Goal: Task Accomplishment & Management: Manage account settings

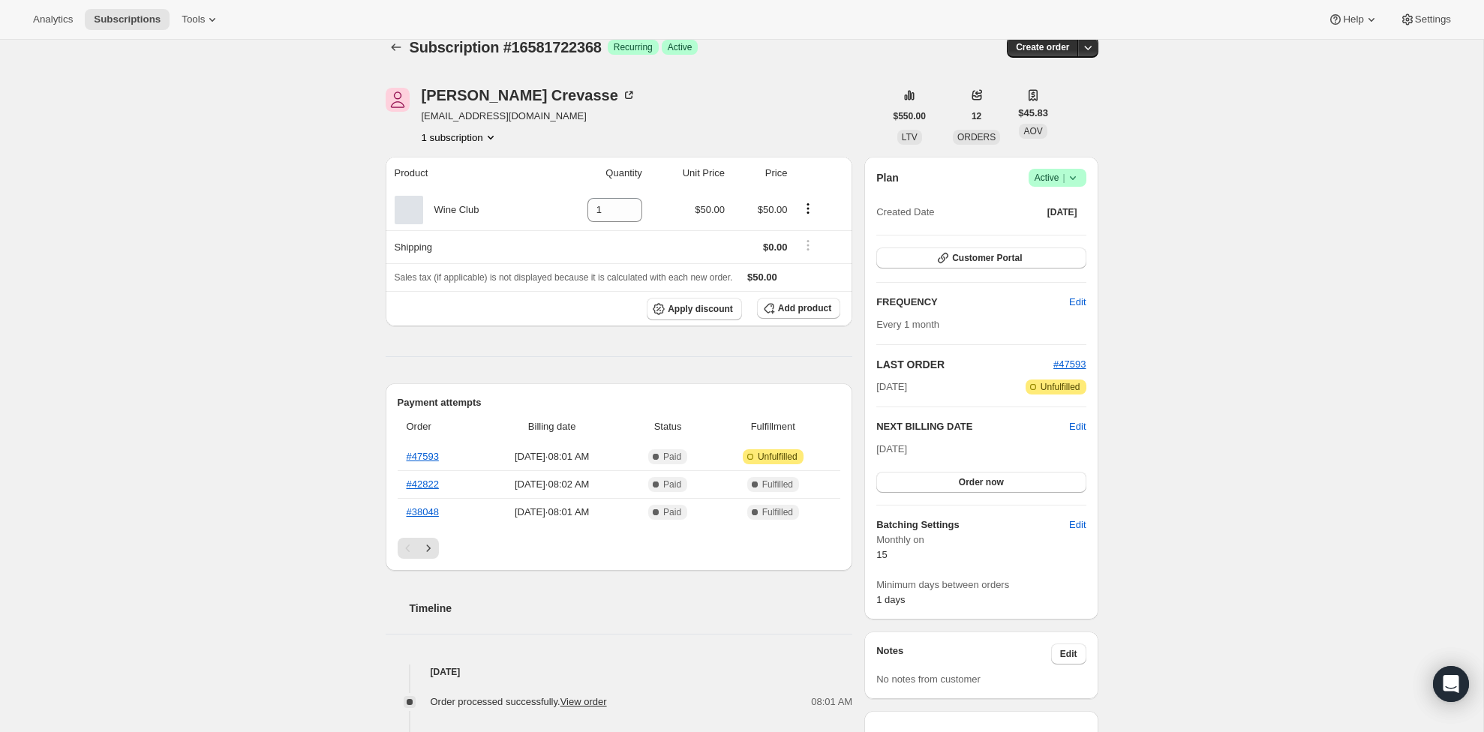
scroll to position [33, 0]
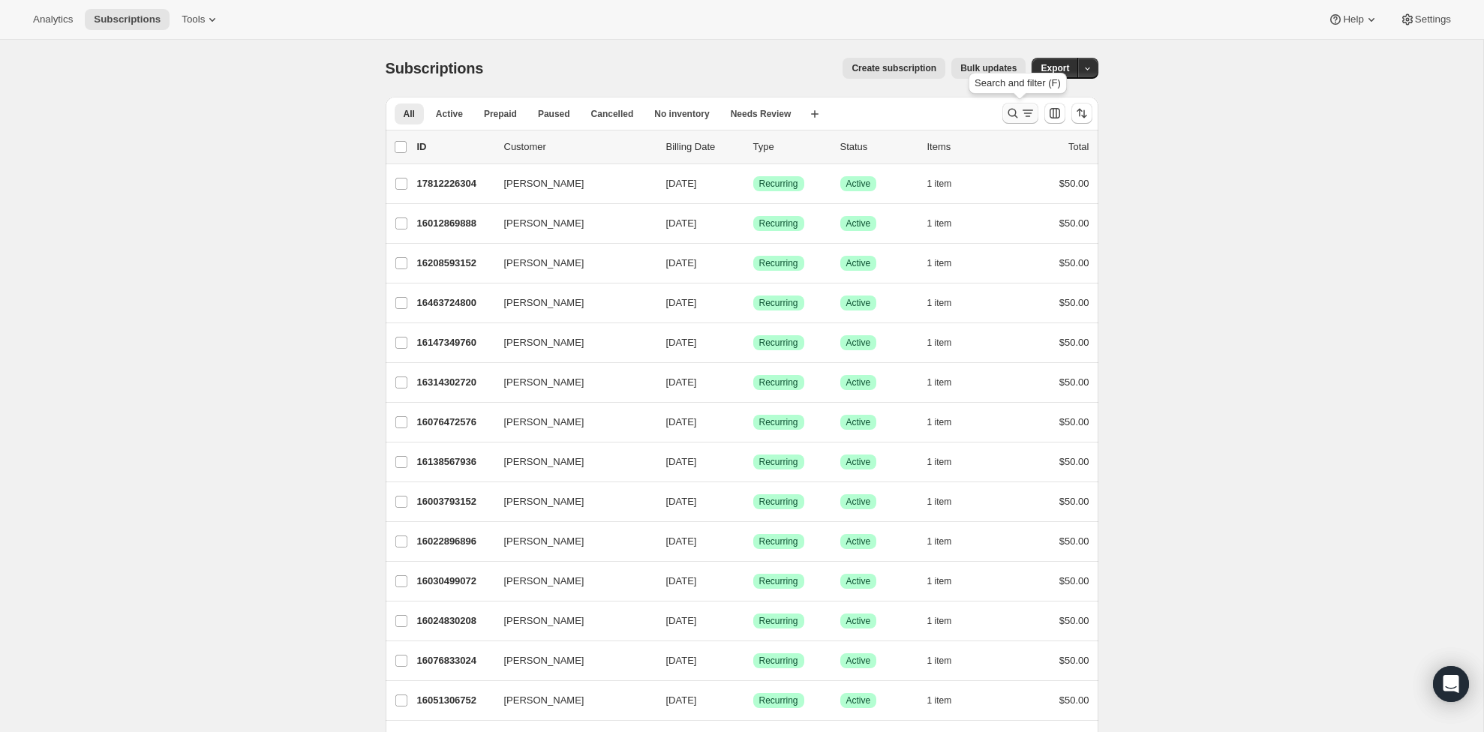
click at [1002, 113] on button "Search and filter results" at bounding box center [1020, 113] width 36 height 21
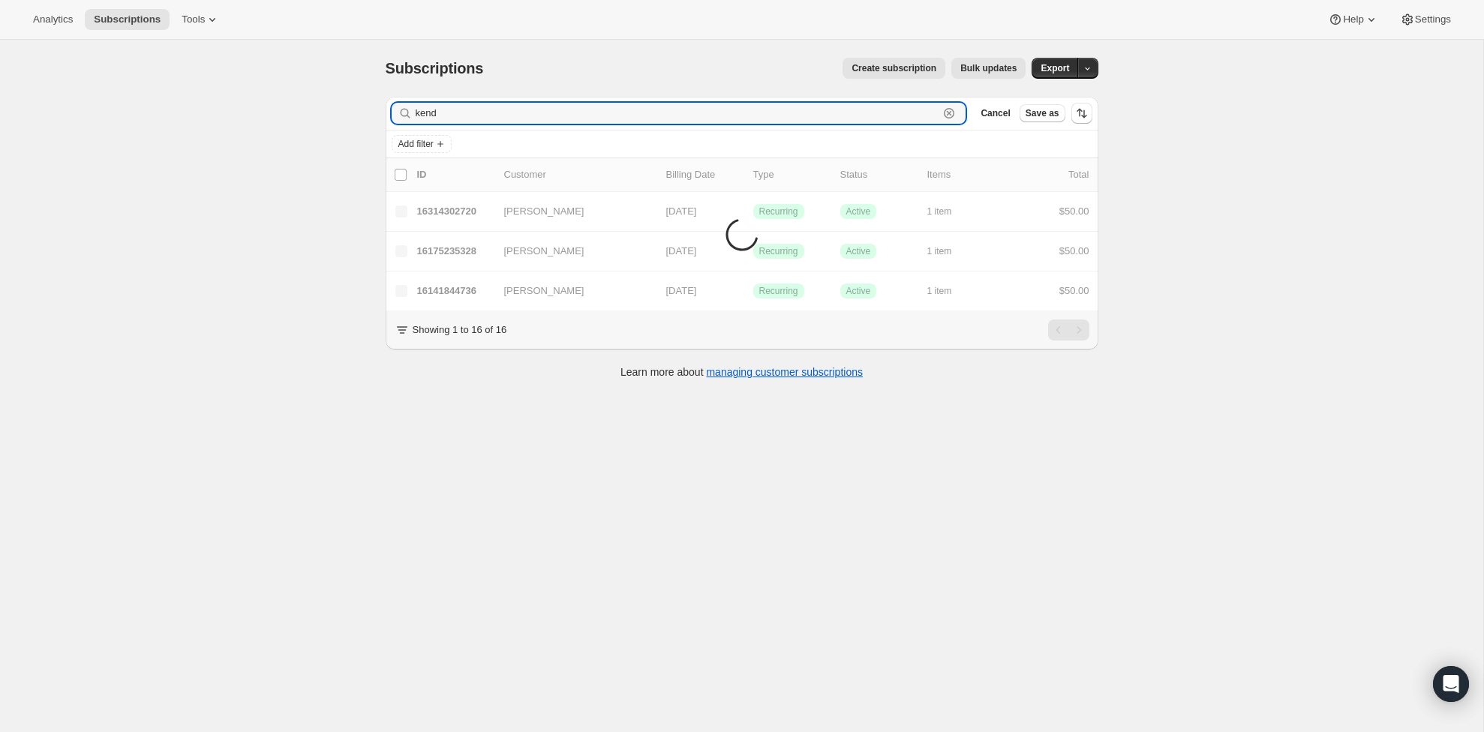
type input "kendr"
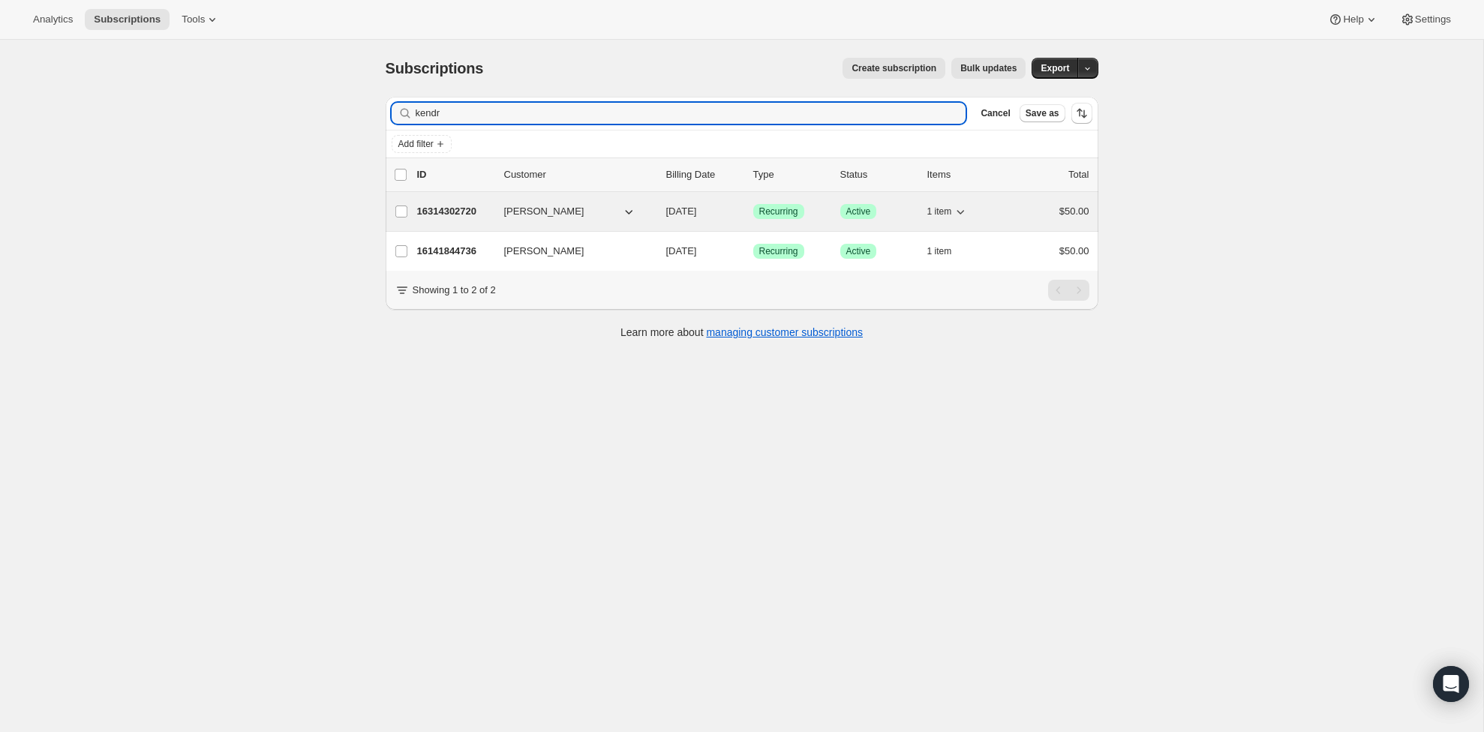
click at [441, 212] on p "16314302720" at bounding box center [454, 211] width 75 height 15
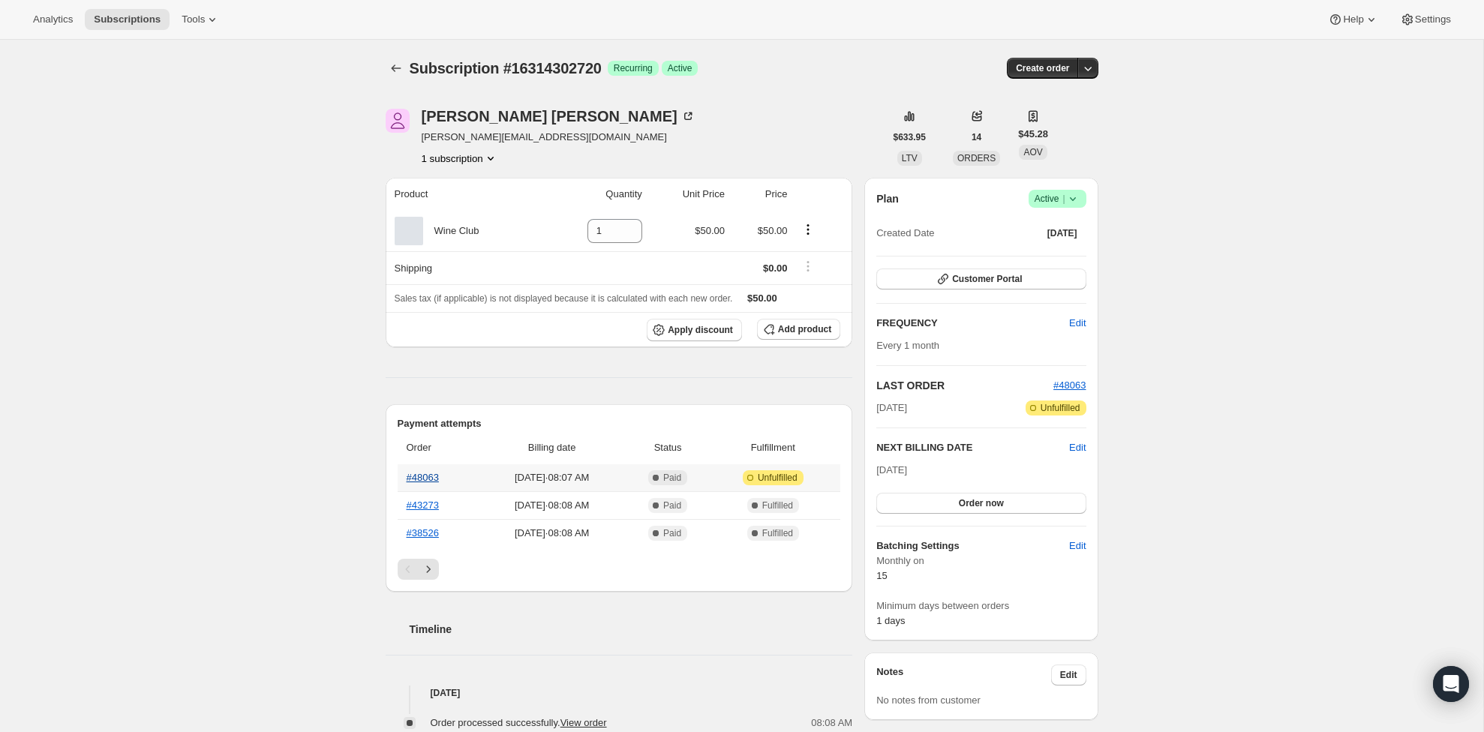
click at [418, 479] on link "#48063" at bounding box center [423, 477] width 32 height 11
click at [1070, 203] on icon at bounding box center [1072, 198] width 15 height 15
click at [1077, 262] on button "Cancel subscription" at bounding box center [1053, 254] width 94 height 24
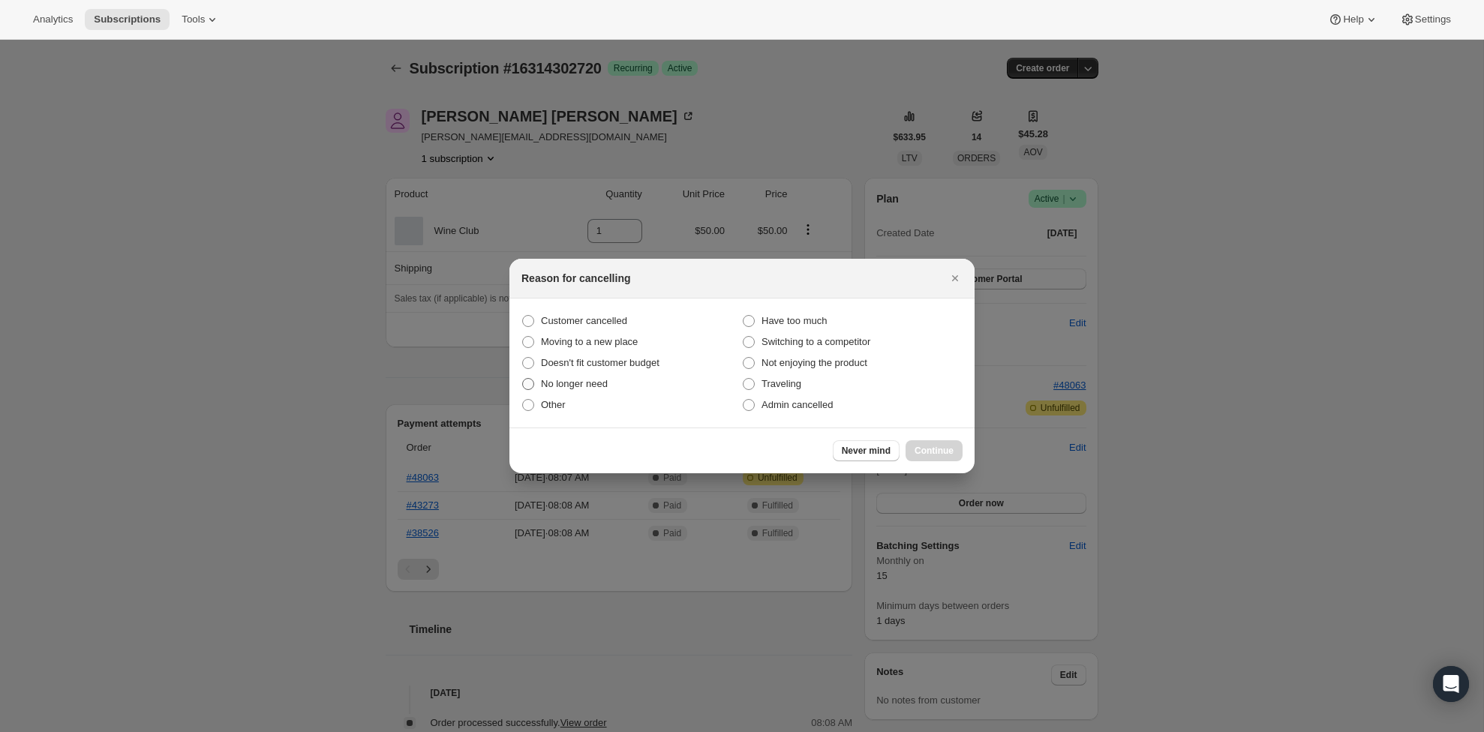
drag, startPoint x: 605, startPoint y: 383, endPoint x: 613, endPoint y: 388, distance: 8.7
click at [605, 383] on span "No longer need" at bounding box center [574, 383] width 67 height 11
click at [523, 379] on input "No longer need" at bounding box center [522, 378] width 1 height 1
radio input "true"
click at [939, 455] on span "Continue" at bounding box center [934, 451] width 39 height 12
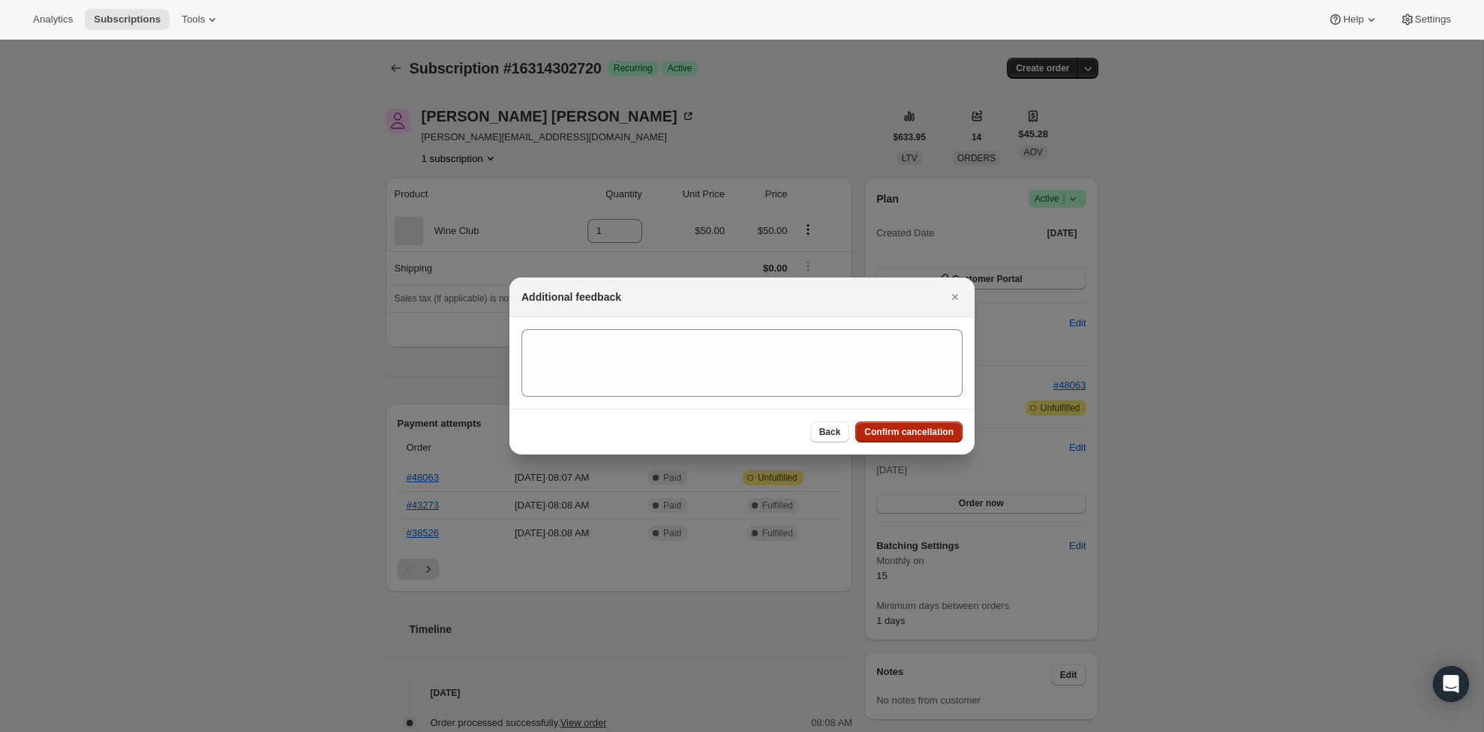
click at [898, 432] on span "Confirm cancellation" at bounding box center [908, 432] width 89 height 12
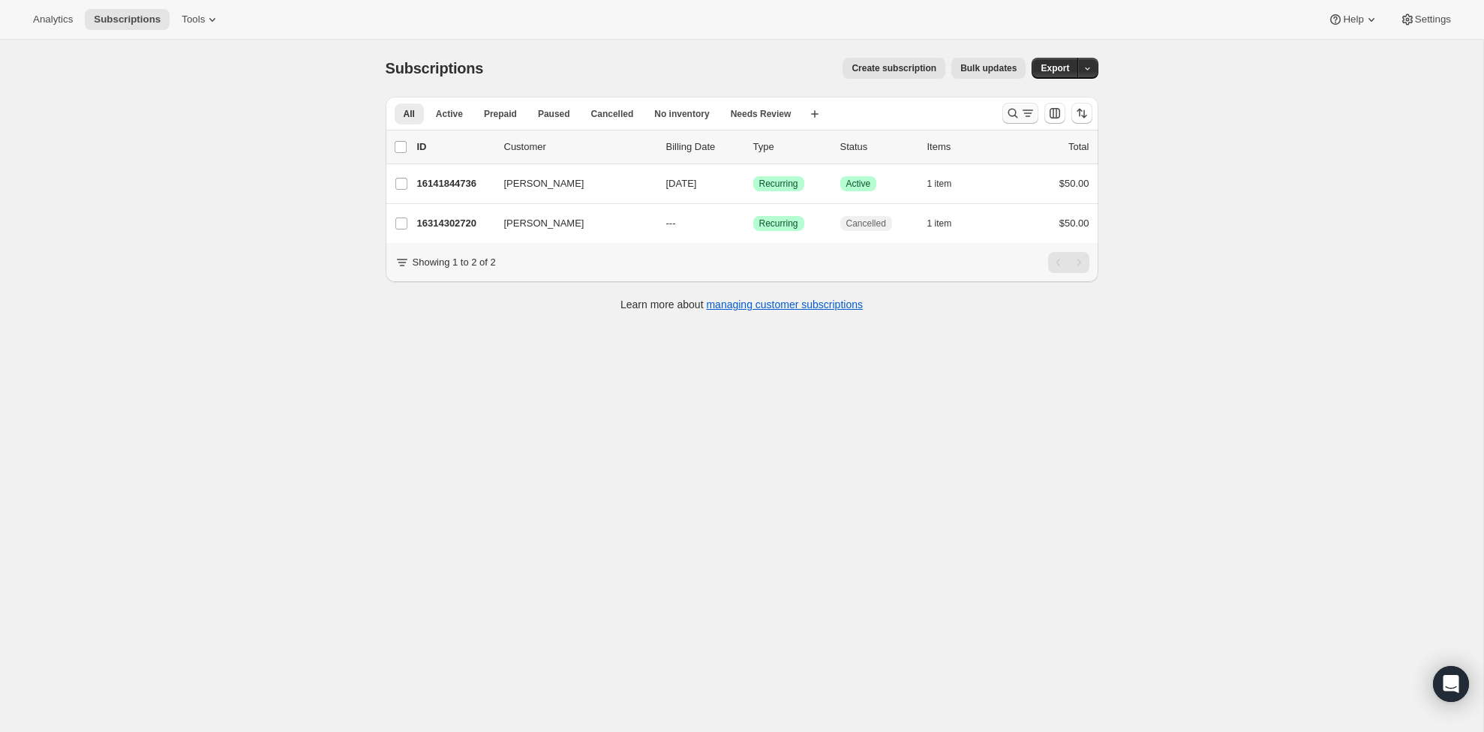
drag, startPoint x: 1000, startPoint y: 120, endPoint x: 1018, endPoint y: 117, distance: 18.3
click at [1008, 118] on div at bounding box center [1047, 113] width 102 height 30
click at [1025, 113] on icon "Search and filter results" at bounding box center [1027, 113] width 15 height 15
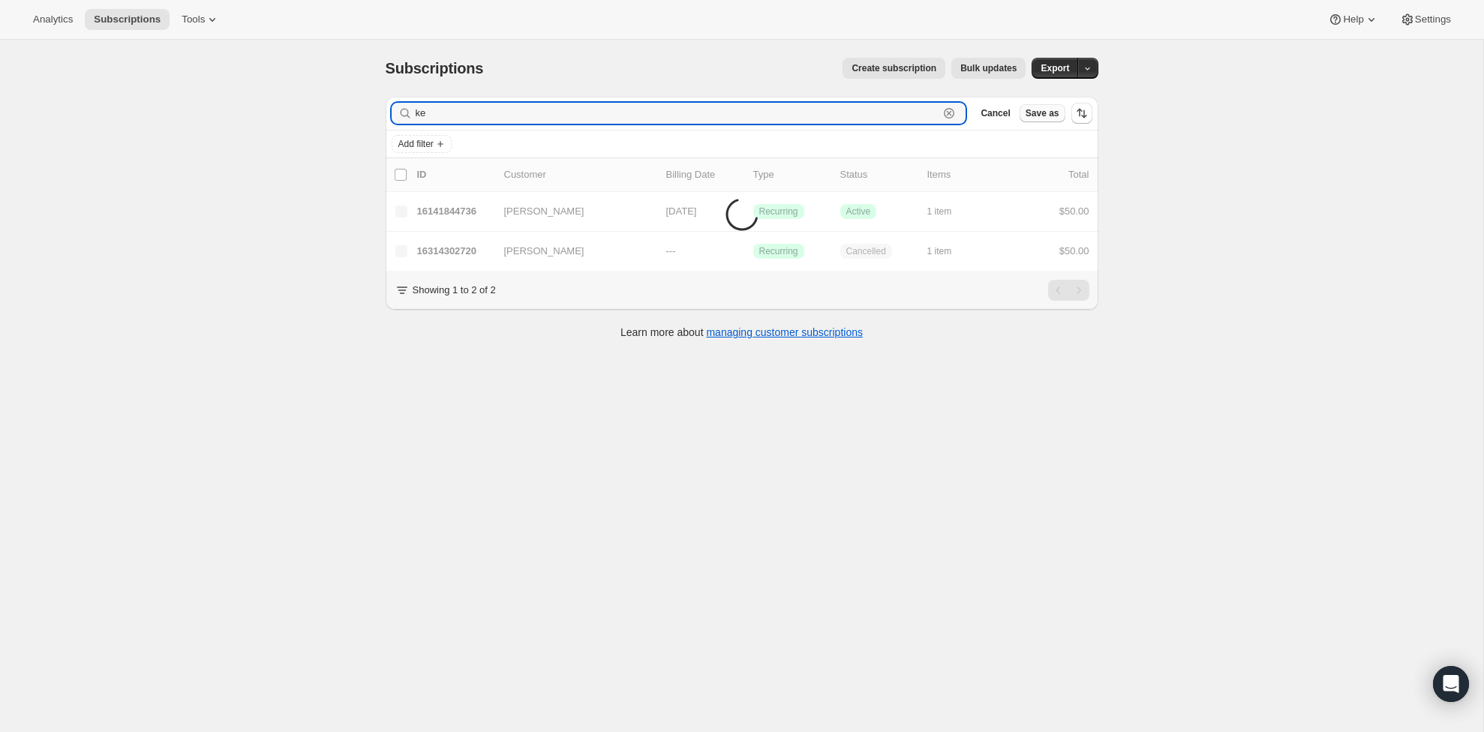
type input "k"
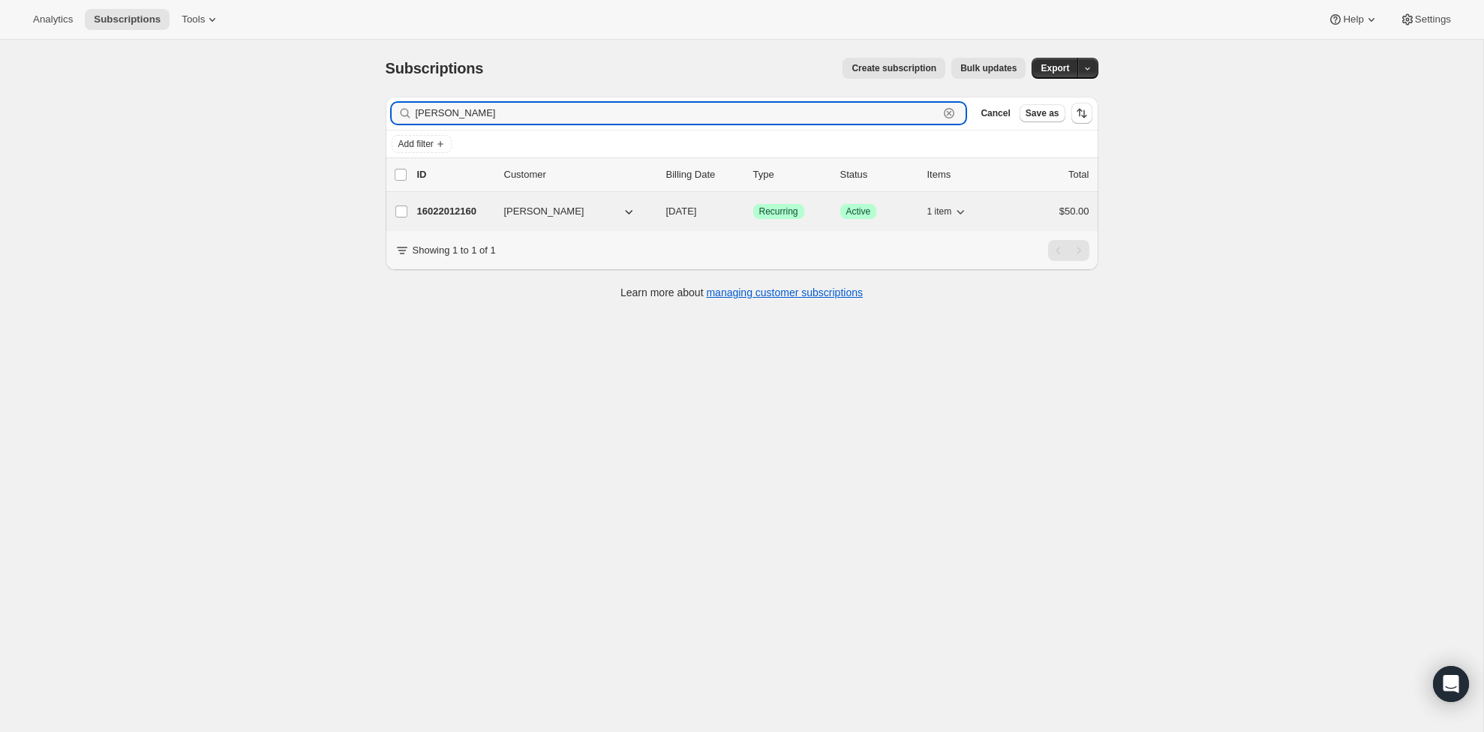
type input "[PERSON_NAME]"
click at [425, 201] on div "16022012160 [GEOGRAPHIC_DATA][PERSON_NAME] [DATE] Success Recurring Success Act…" at bounding box center [753, 211] width 672 height 21
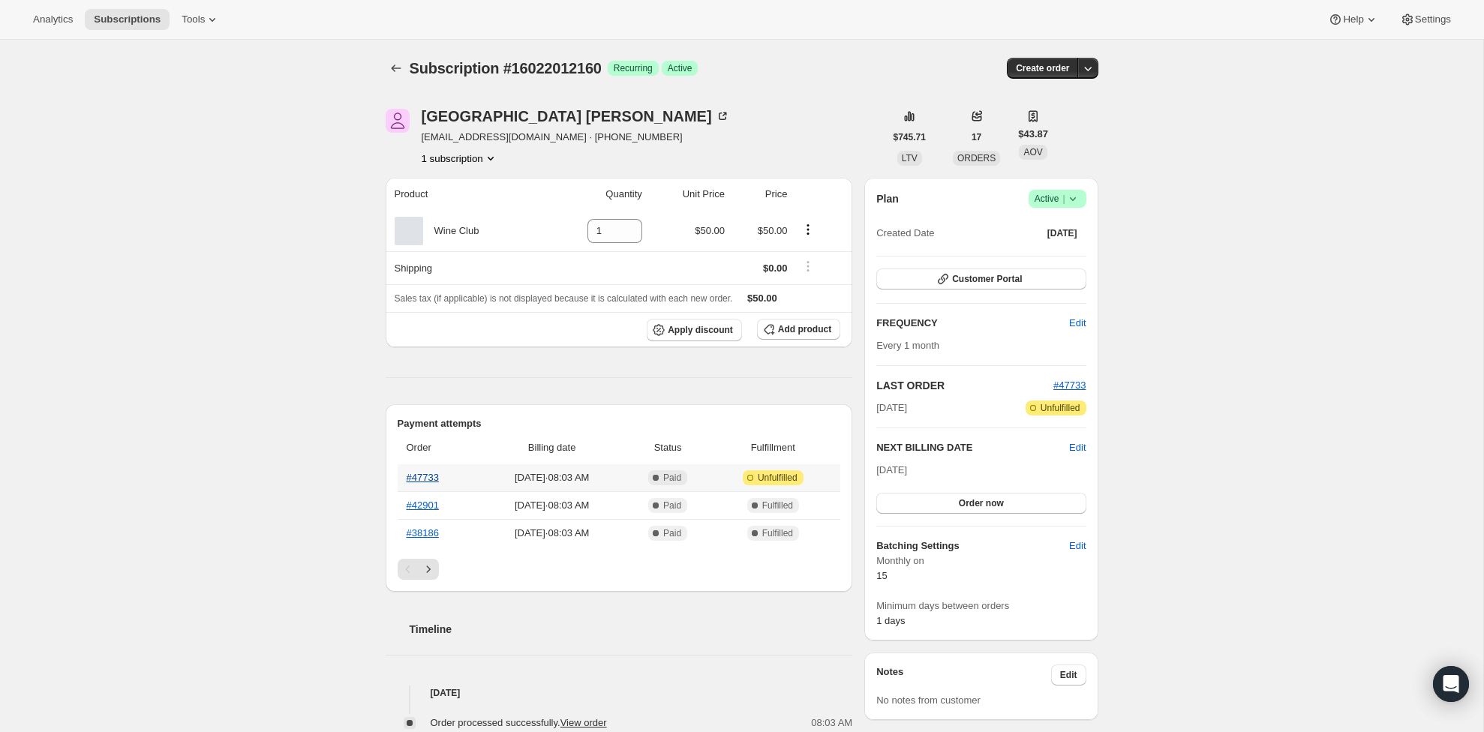
click at [422, 476] on link "#47733" at bounding box center [423, 477] width 32 height 11
